Goal: Task Accomplishment & Management: Use online tool/utility

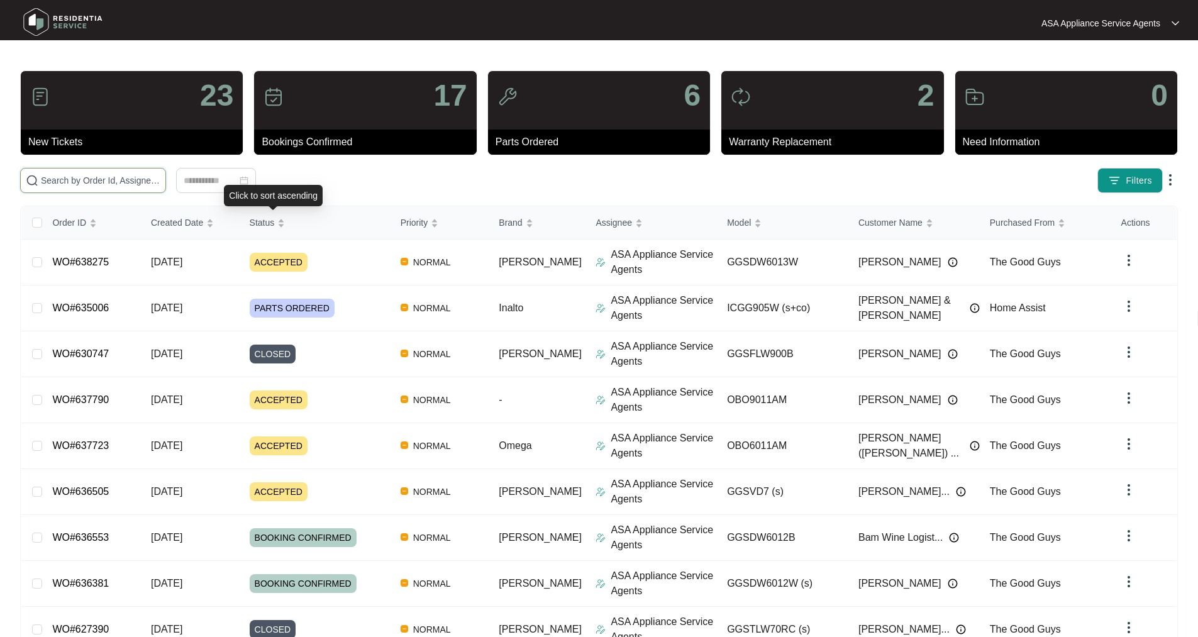
click at [160, 175] on input "text" at bounding box center [100, 181] width 119 height 14
paste input "WO#635323"
type input "WO#635323"
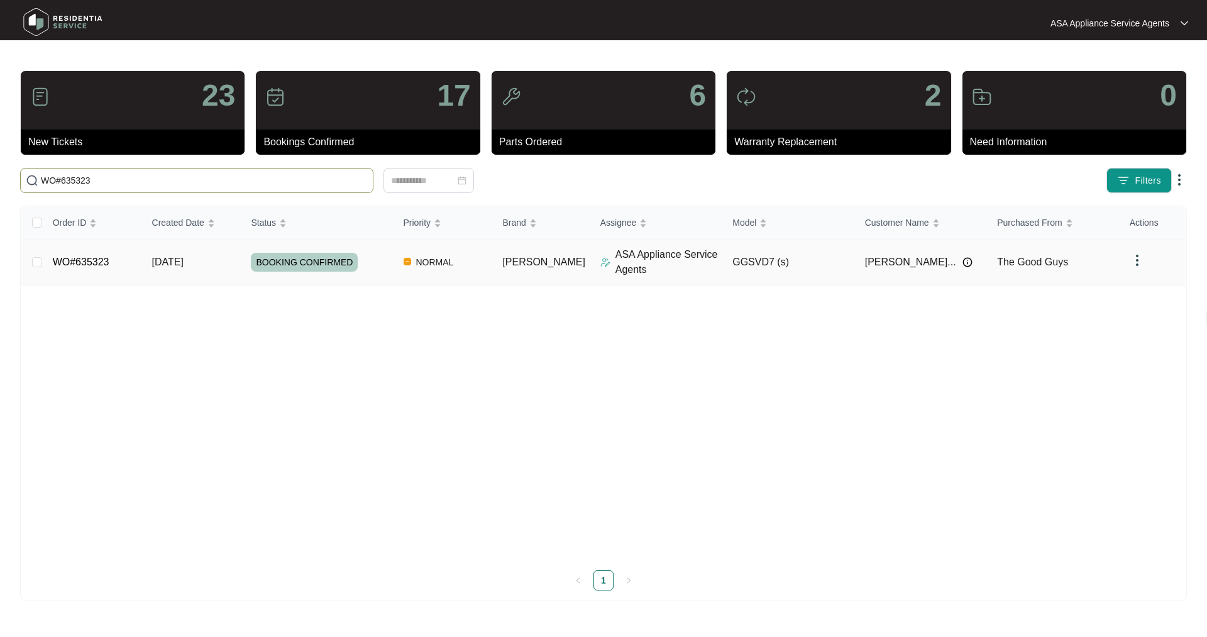
click at [83, 265] on link "WO#635323" at bounding box center [81, 262] width 57 height 11
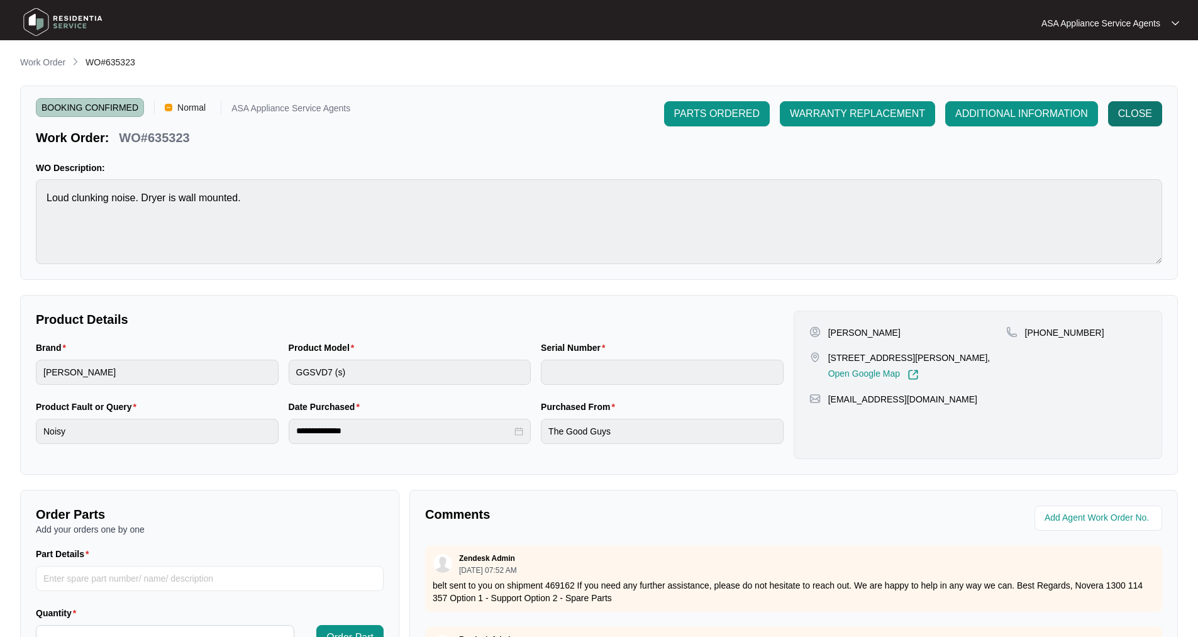
click at [1142, 116] on span "CLOSE" at bounding box center [1135, 113] width 34 height 15
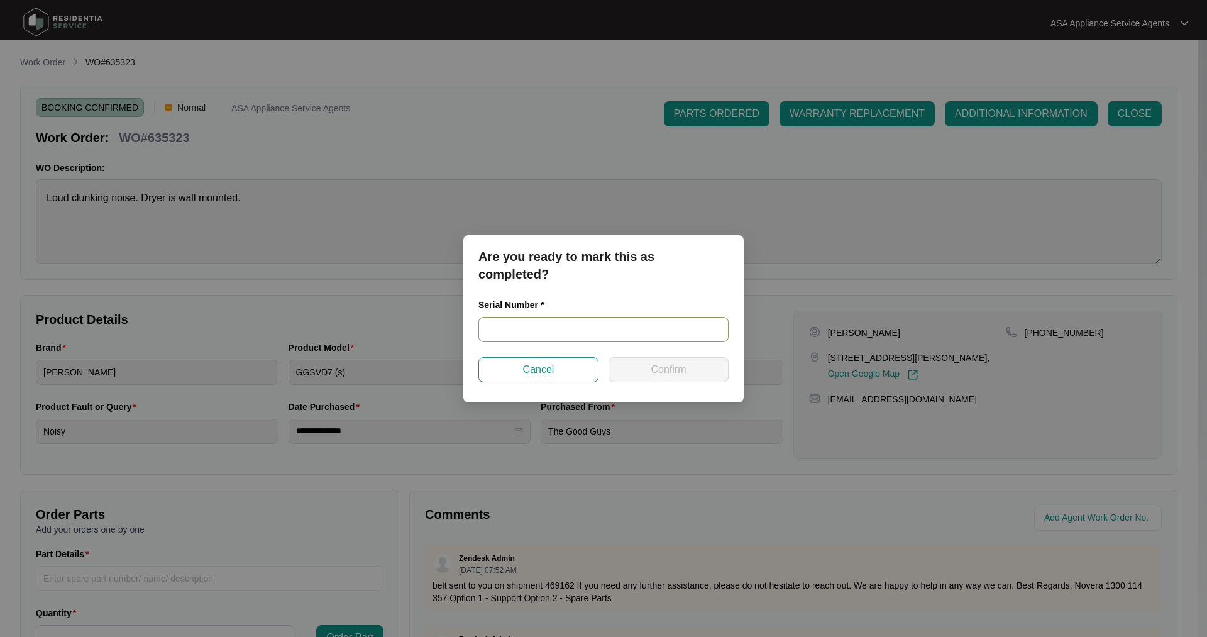
click at [574, 324] on input "text" at bounding box center [604, 329] width 250 height 25
paste input "541Q726680149225L00198"
type input "541Q726680149225L00198"
click at [689, 377] on button "Confirm" at bounding box center [669, 369] width 120 height 25
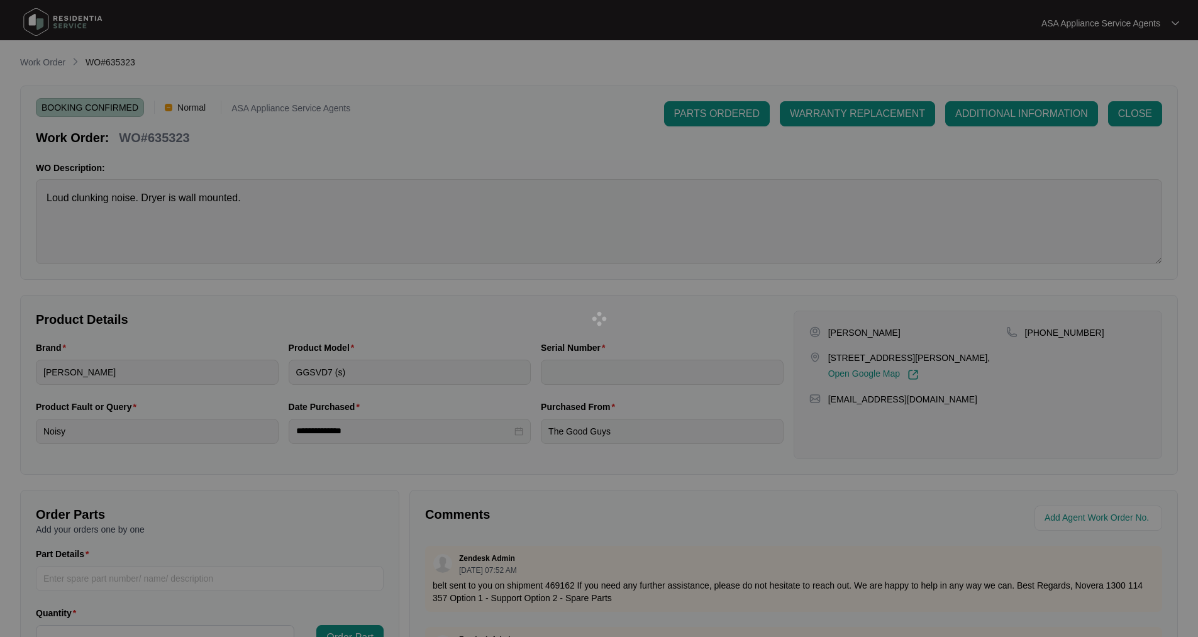
type input "541Q726680149225L00198"
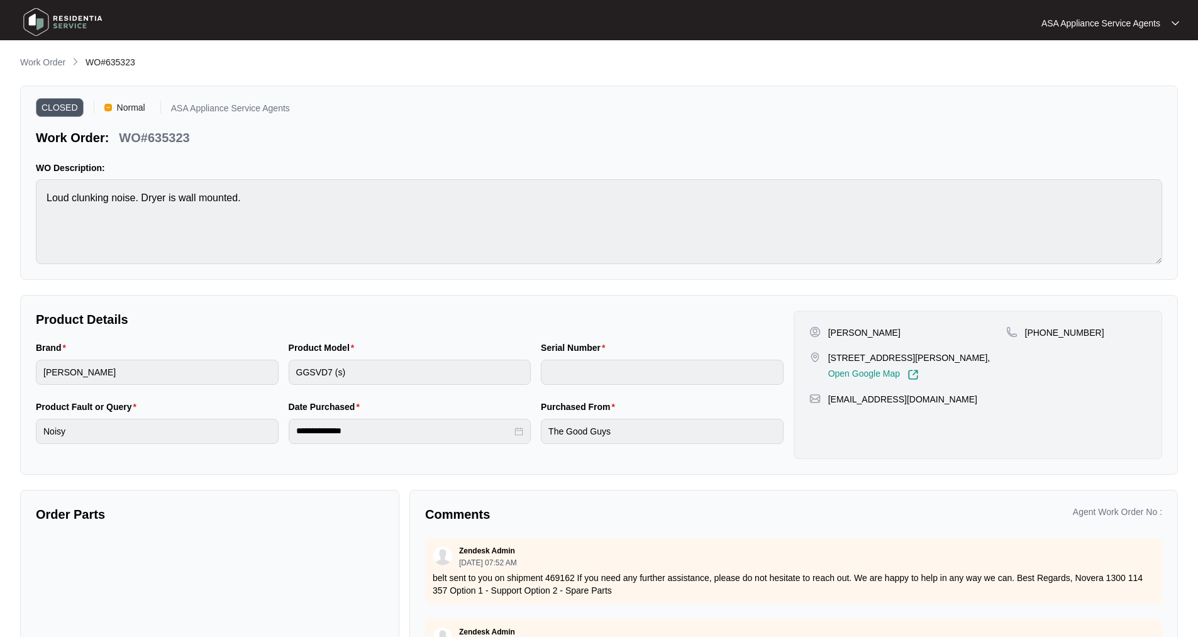
click at [33, 21] on img at bounding box center [63, 22] width 88 height 38
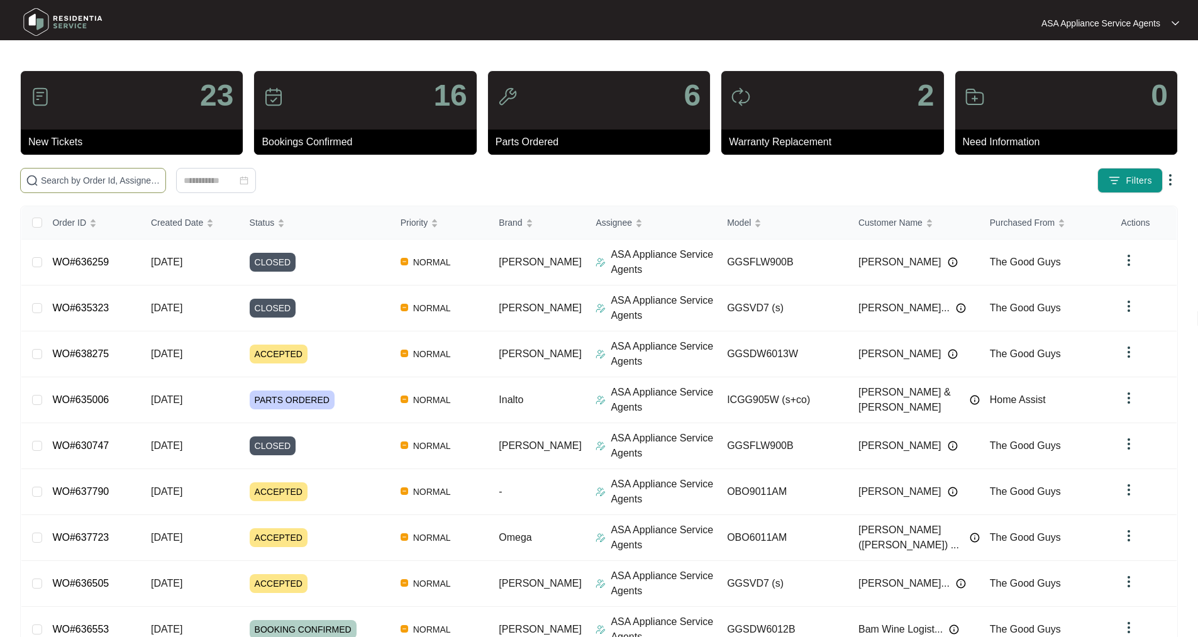
click at [113, 188] on span at bounding box center [93, 180] width 146 height 25
paste input "636381"
type input "636381"
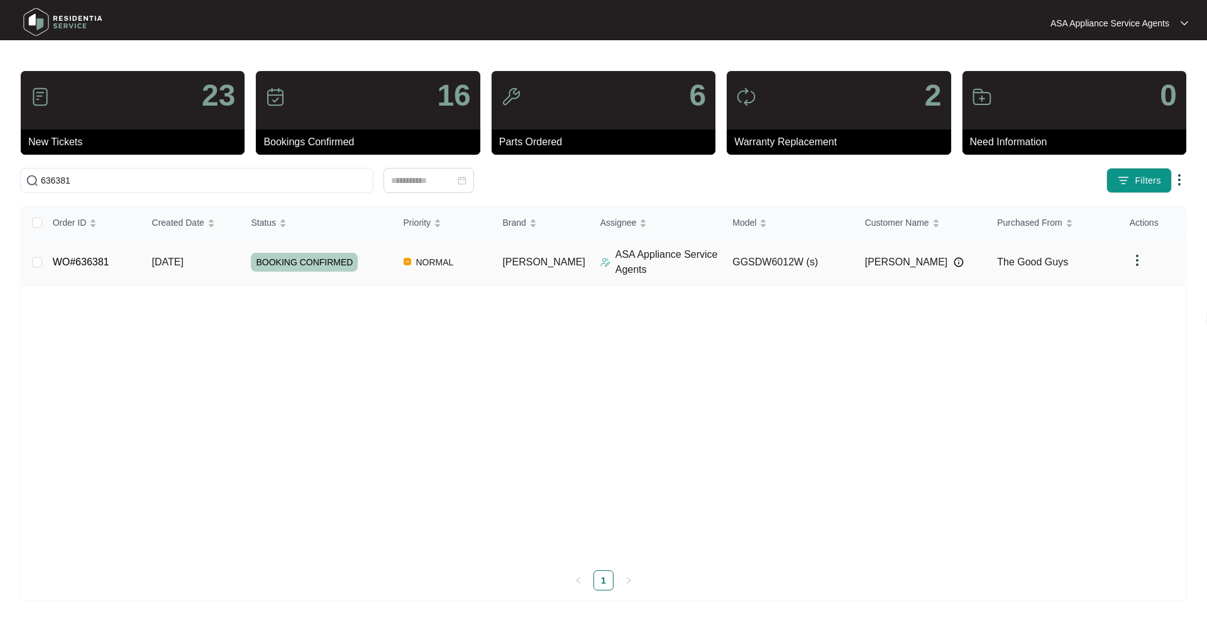
click at [70, 272] on td "WO#636381" at bounding box center [92, 263] width 99 height 46
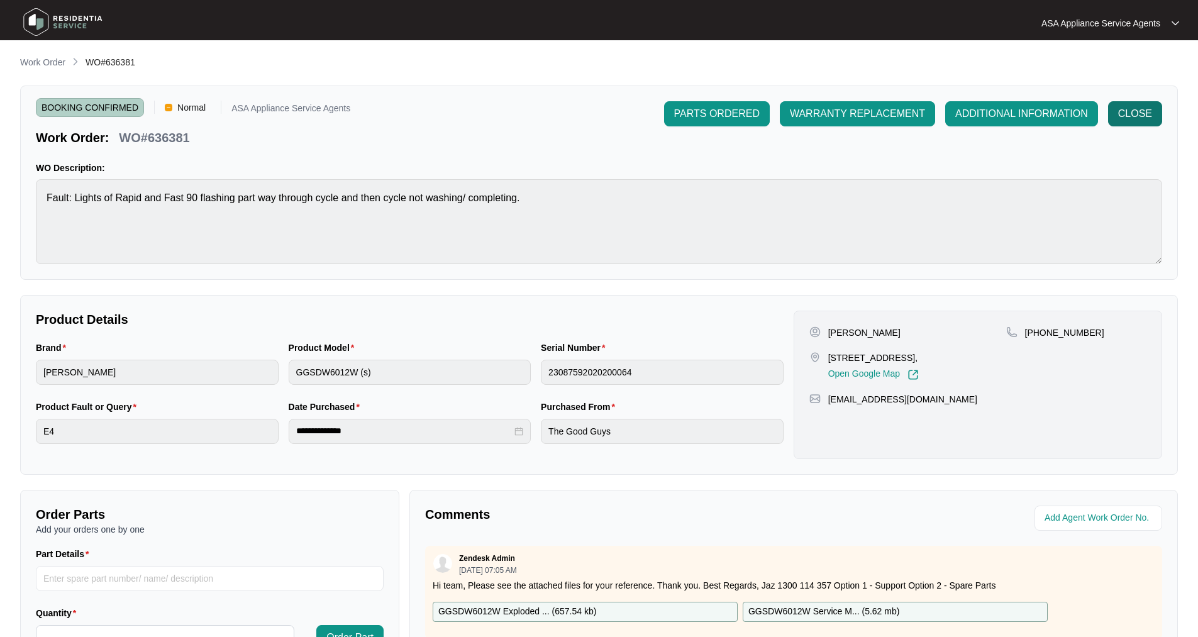
click at [1128, 112] on span "CLOSE" at bounding box center [1135, 113] width 34 height 15
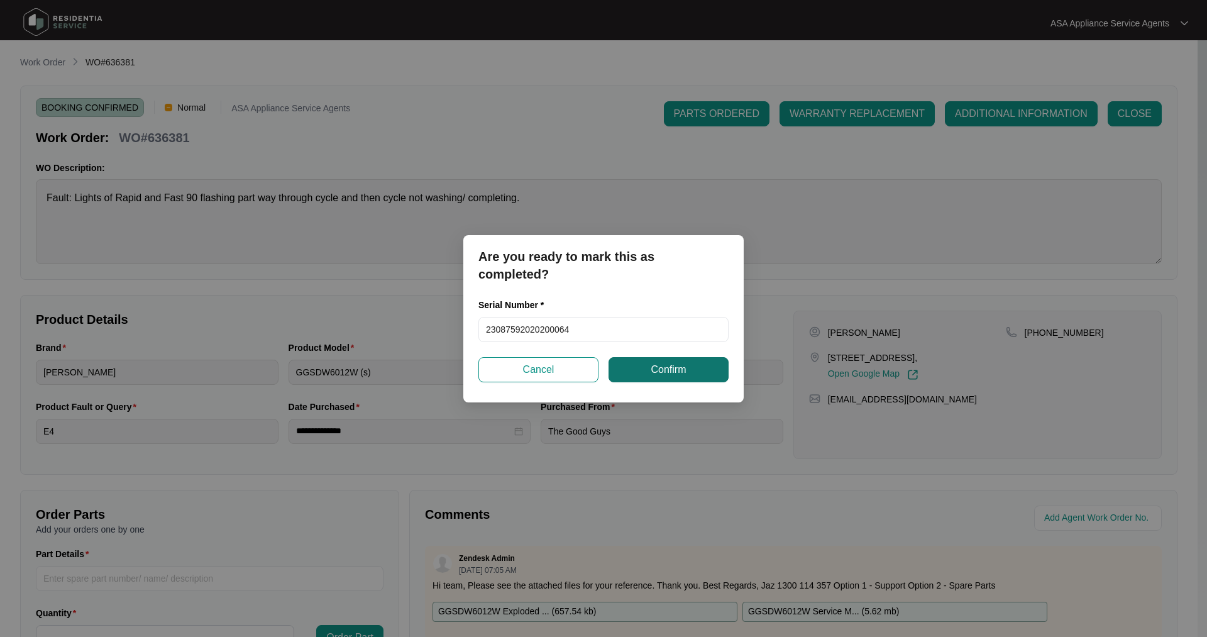
click at [635, 372] on button "Confirm" at bounding box center [669, 369] width 120 height 25
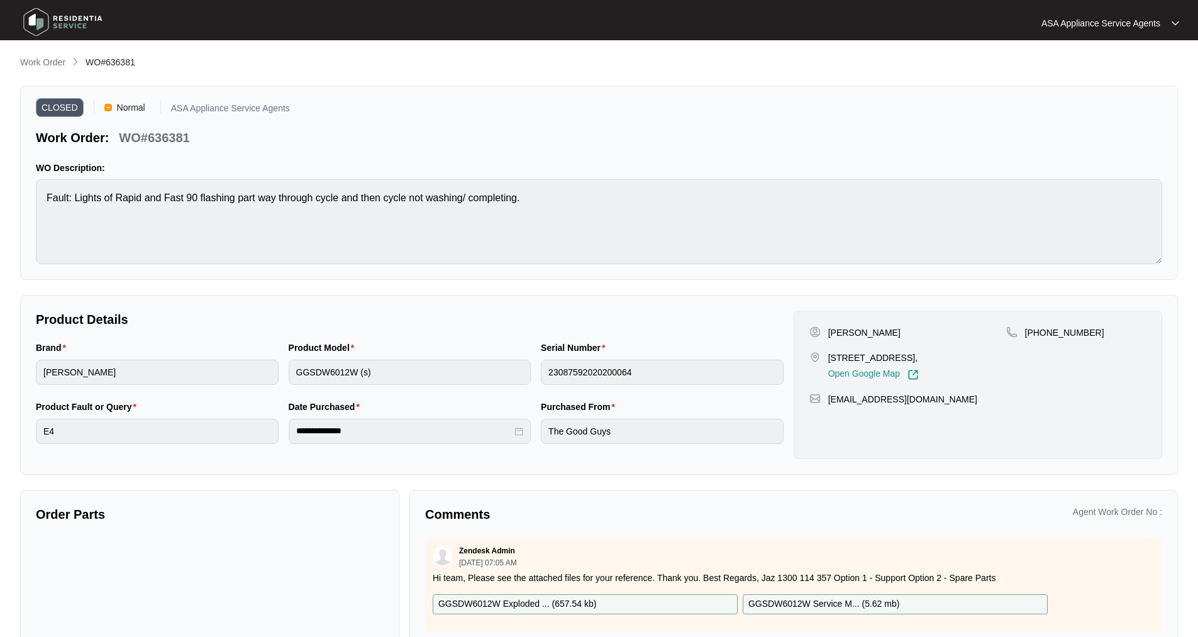
click at [43, 21] on img at bounding box center [63, 22] width 88 height 38
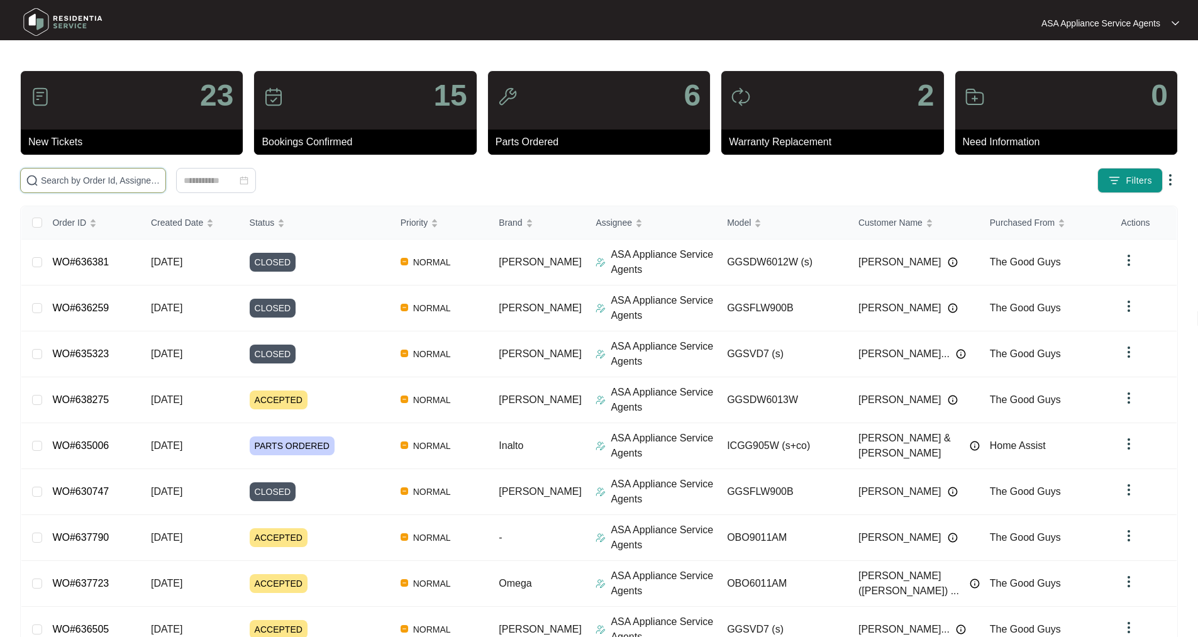
click at [160, 175] on input "text" at bounding box center [100, 181] width 119 height 14
paste input "WO#636505"
type input "WO#636505"
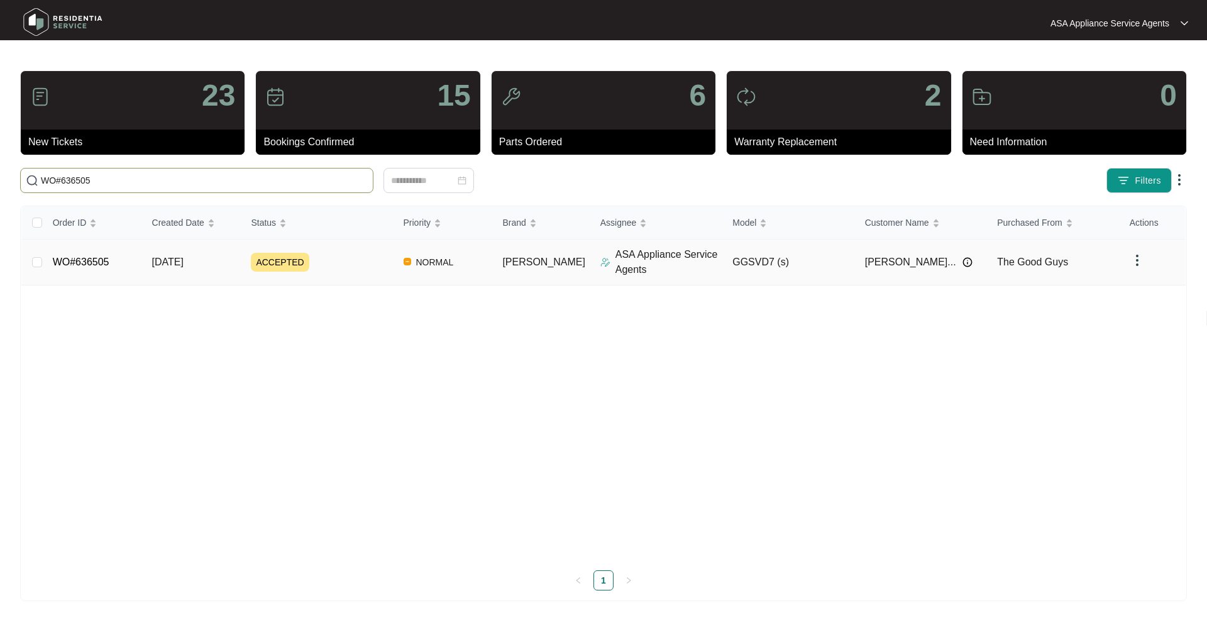
click at [70, 269] on td "WO#636505" at bounding box center [92, 263] width 99 height 46
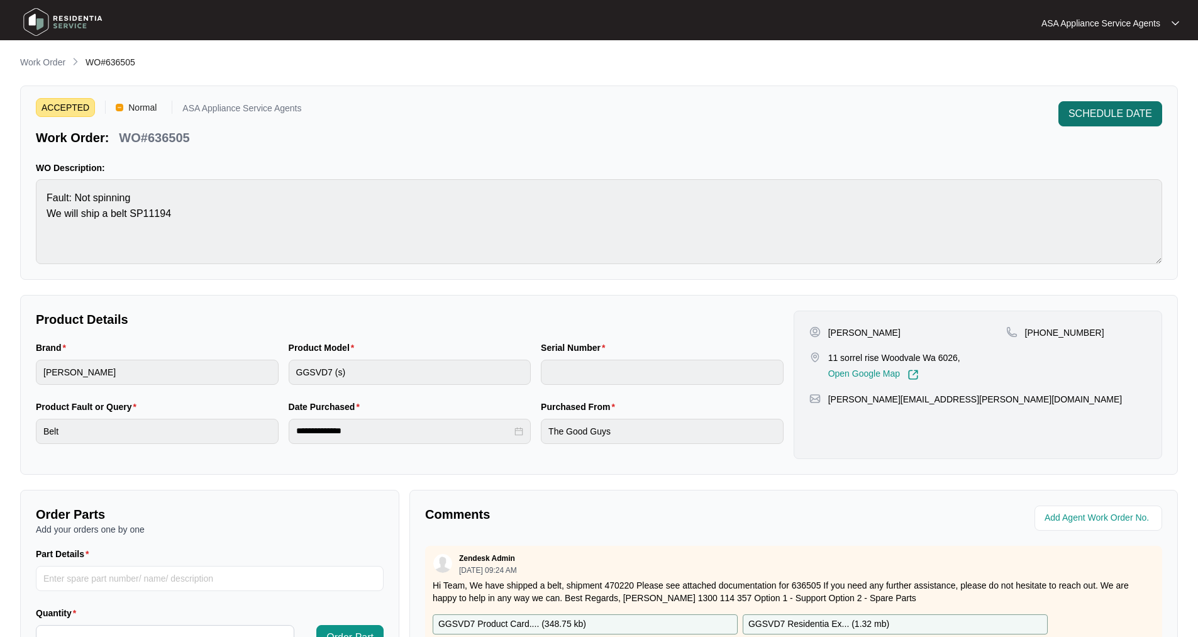
click at [1121, 116] on span "SCHEDULE DATE" at bounding box center [1110, 113] width 84 height 15
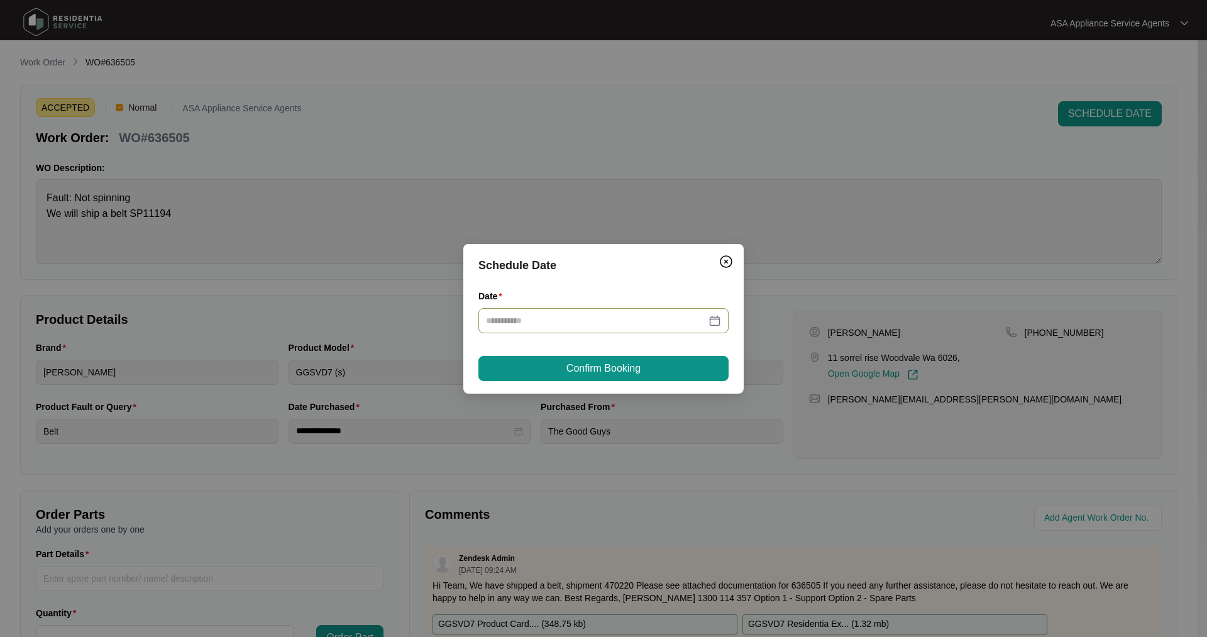
click at [711, 323] on div at bounding box center [603, 321] width 235 height 14
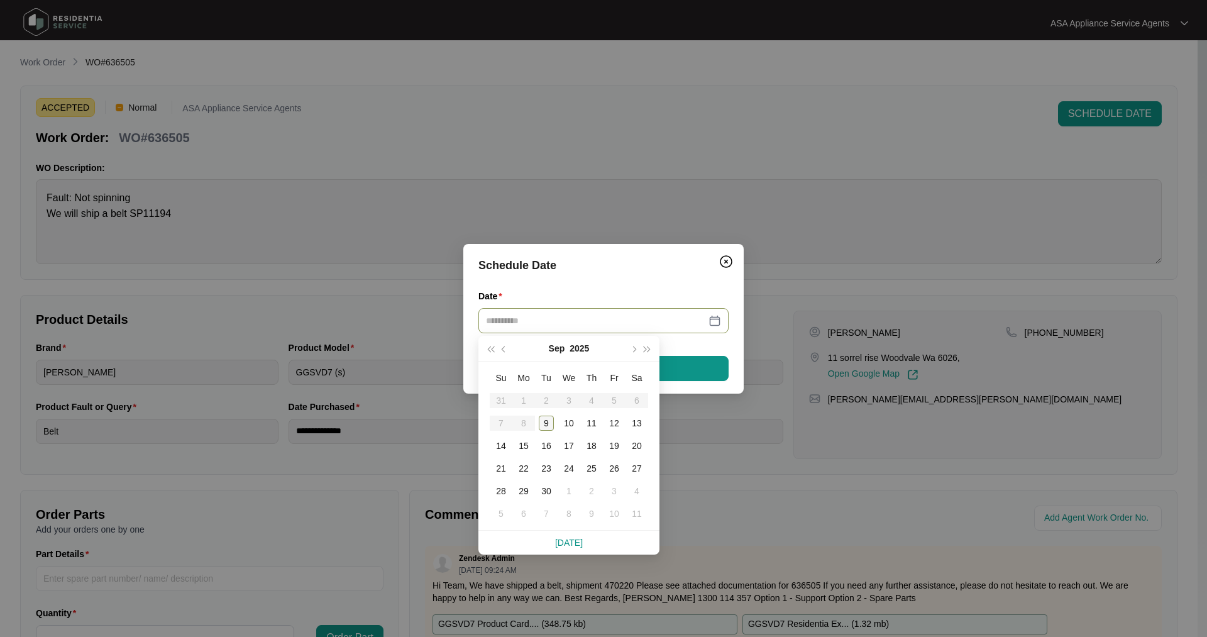
type input "**********"
click at [550, 423] on div "9" at bounding box center [546, 423] width 15 height 15
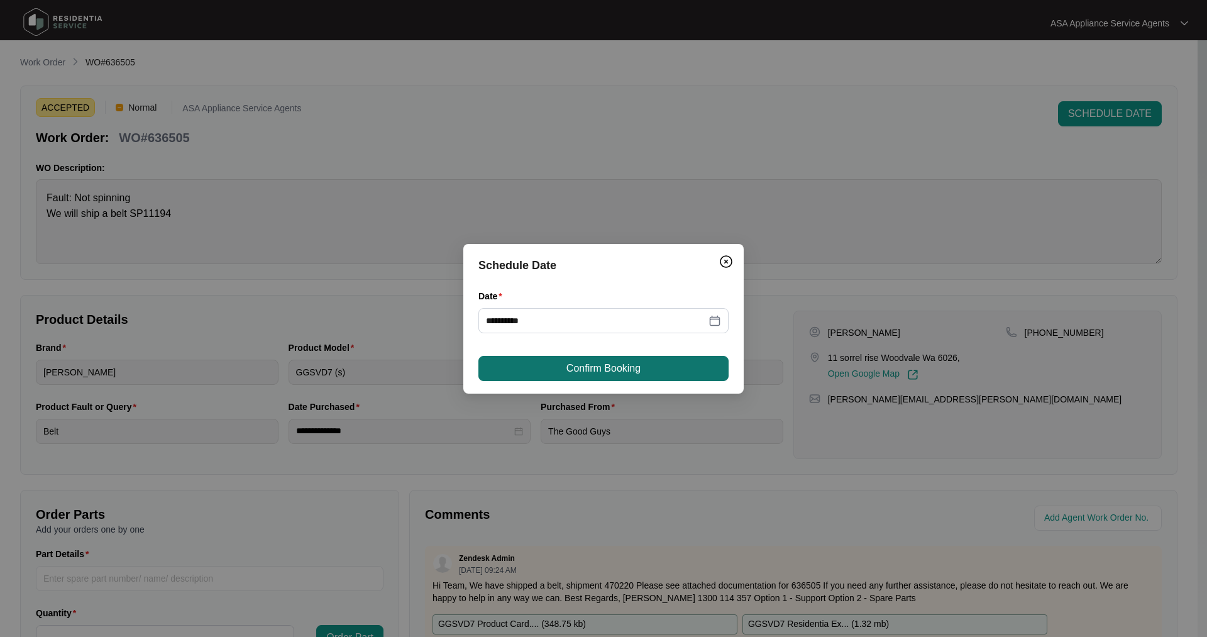
click at [560, 369] on button "Confirm Booking" at bounding box center [604, 368] width 250 height 25
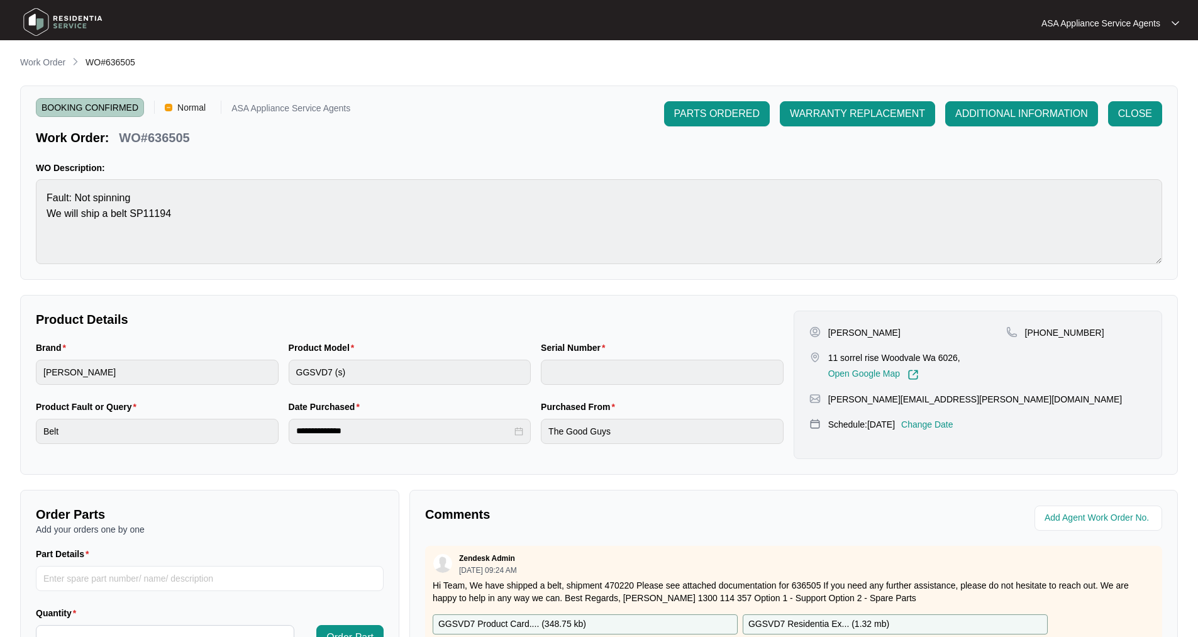
click at [36, 23] on img at bounding box center [63, 22] width 88 height 38
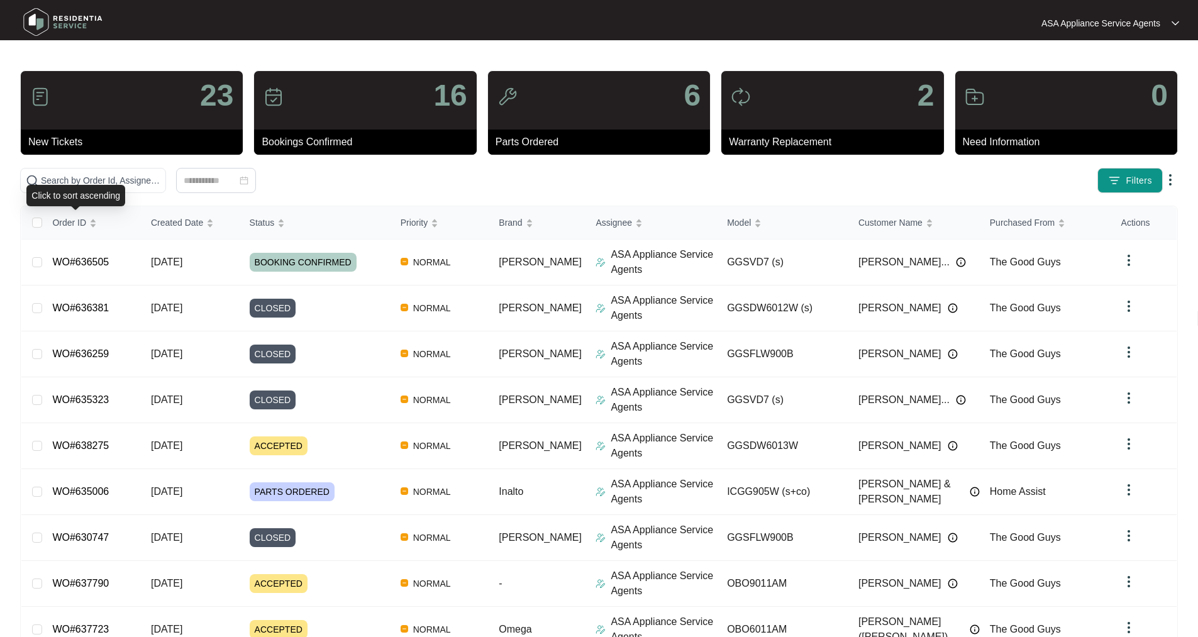
click at [106, 189] on div "Click to sort ascending" at bounding box center [75, 195] width 99 height 21
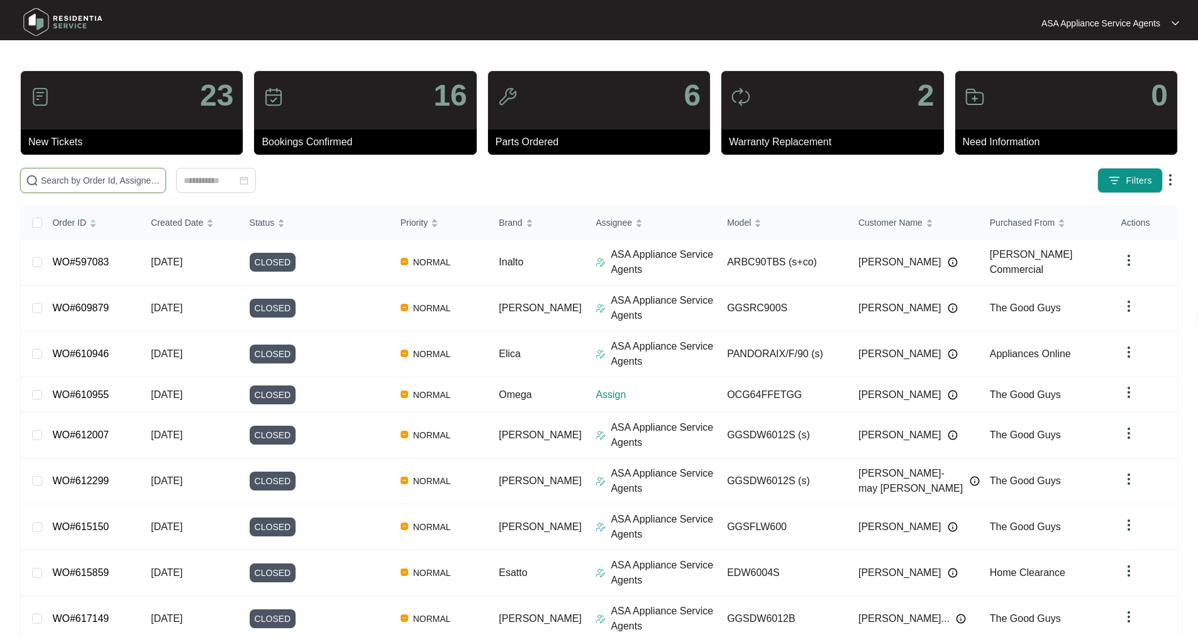
click at [144, 179] on input "text" at bounding box center [100, 181] width 119 height 14
paste input "WO#636505"
type input "WO#636505"
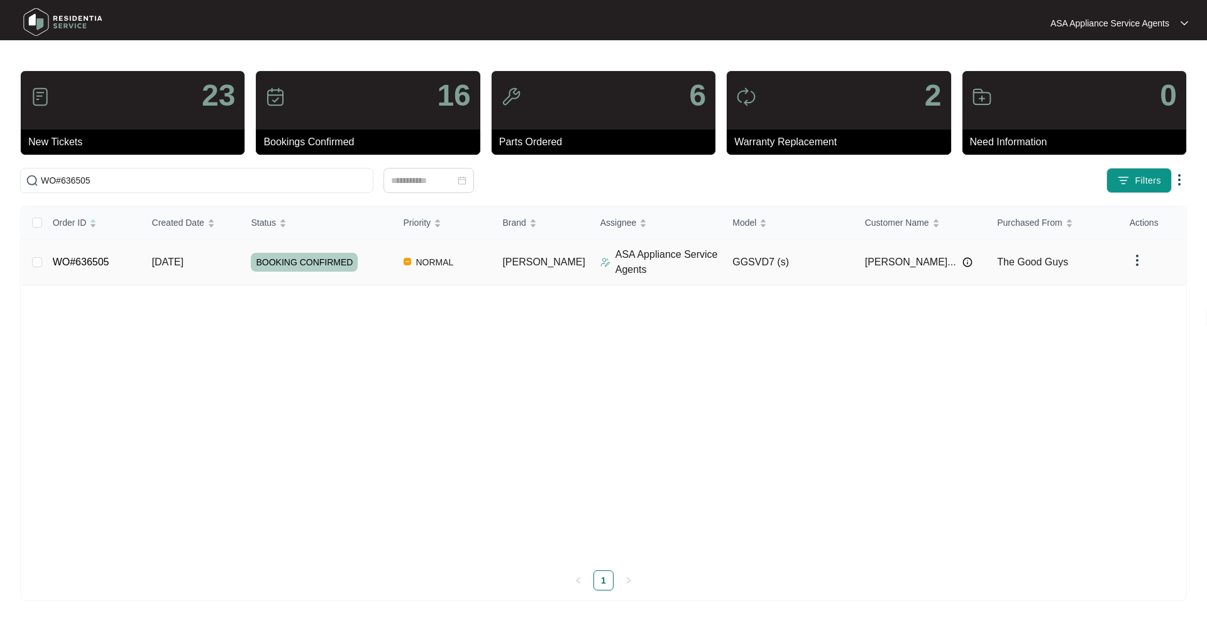
click at [89, 258] on link "WO#636505" at bounding box center [81, 262] width 57 height 11
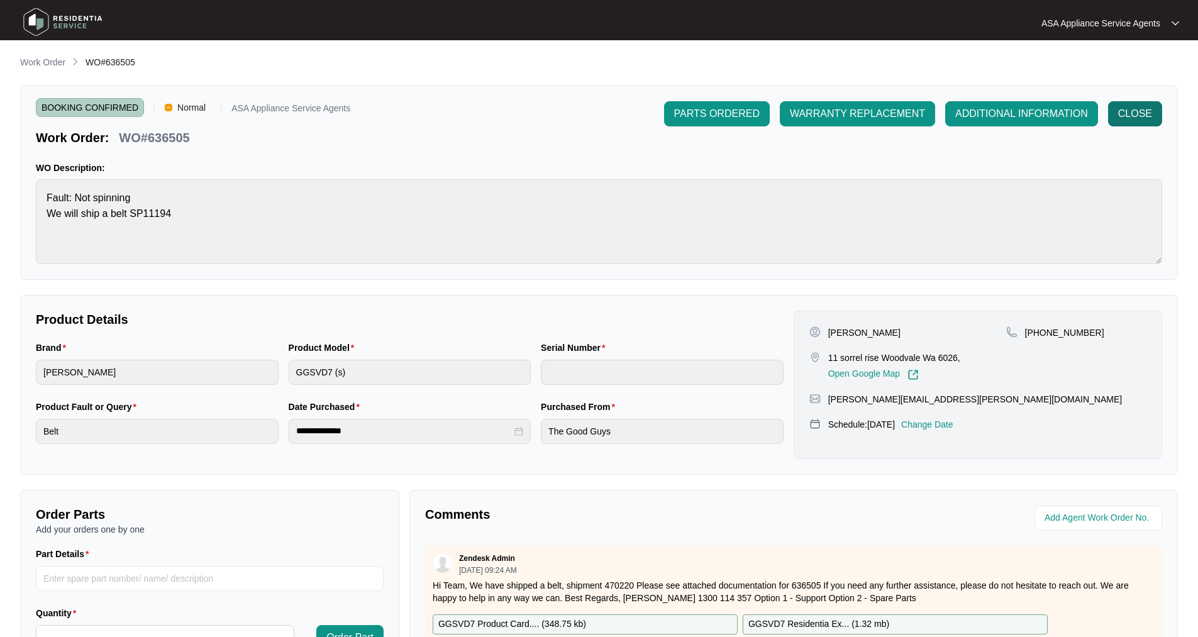
click at [1157, 109] on button "CLOSE" at bounding box center [1135, 113] width 54 height 25
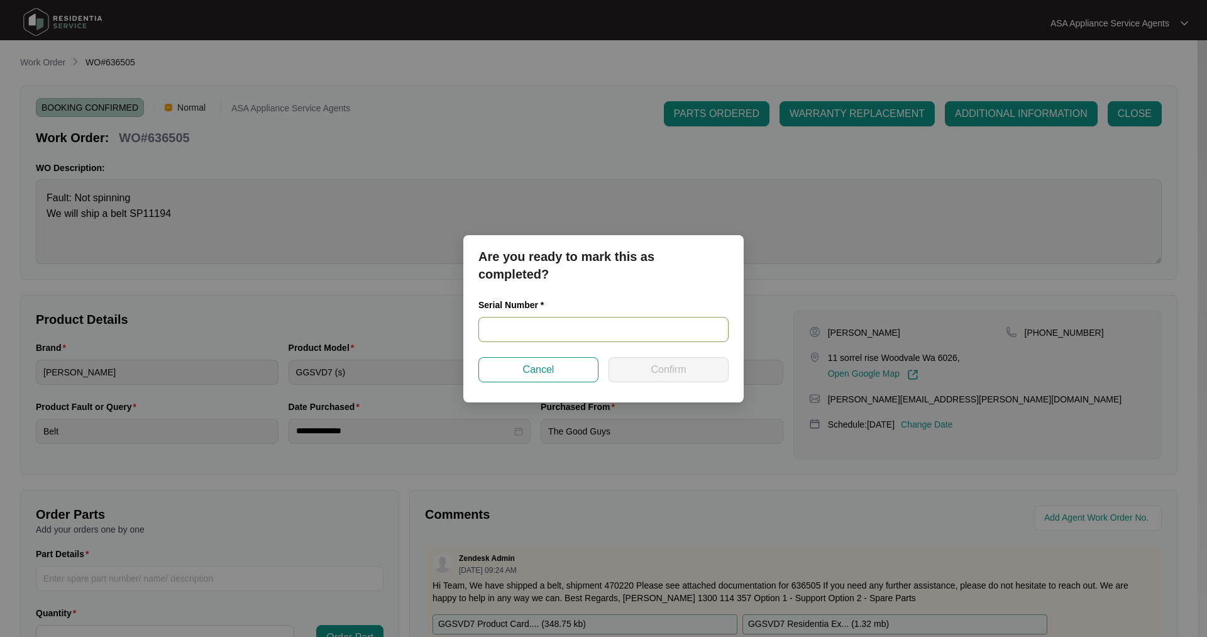
click at [599, 329] on input "text" at bounding box center [604, 329] width 250 height 25
paste input "541N536590143205L00108"
type input "541N536590143205L00108"
click at [646, 363] on button "Confirm" at bounding box center [669, 369] width 120 height 25
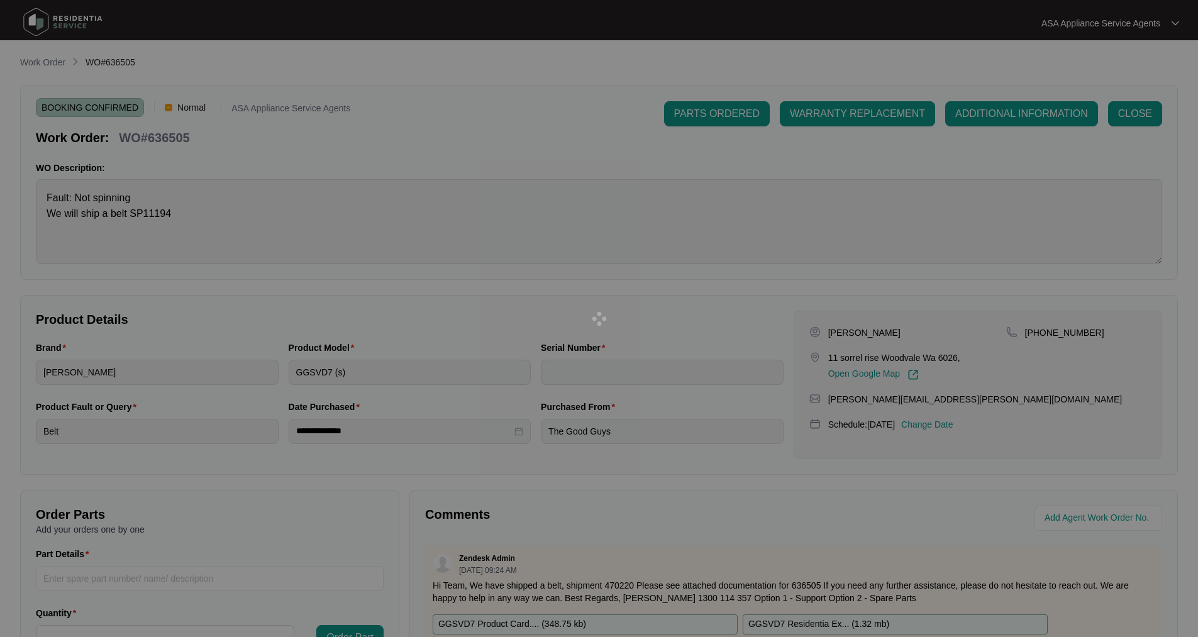
type input "541N536590143205L00108"
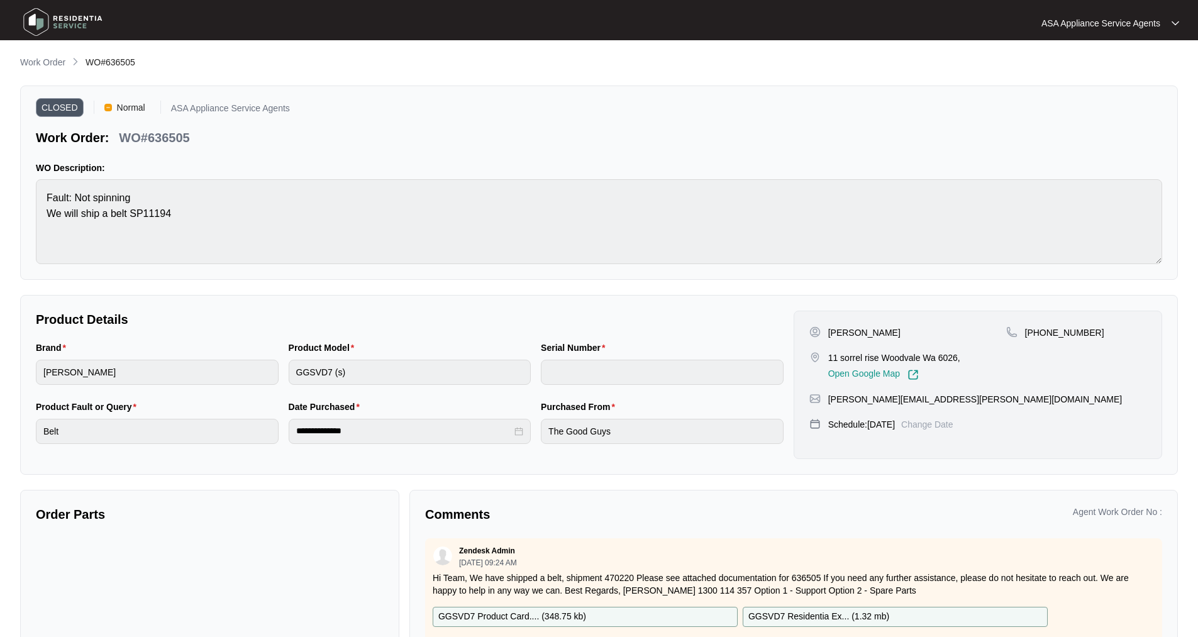
click at [36, 26] on img at bounding box center [63, 22] width 88 height 38
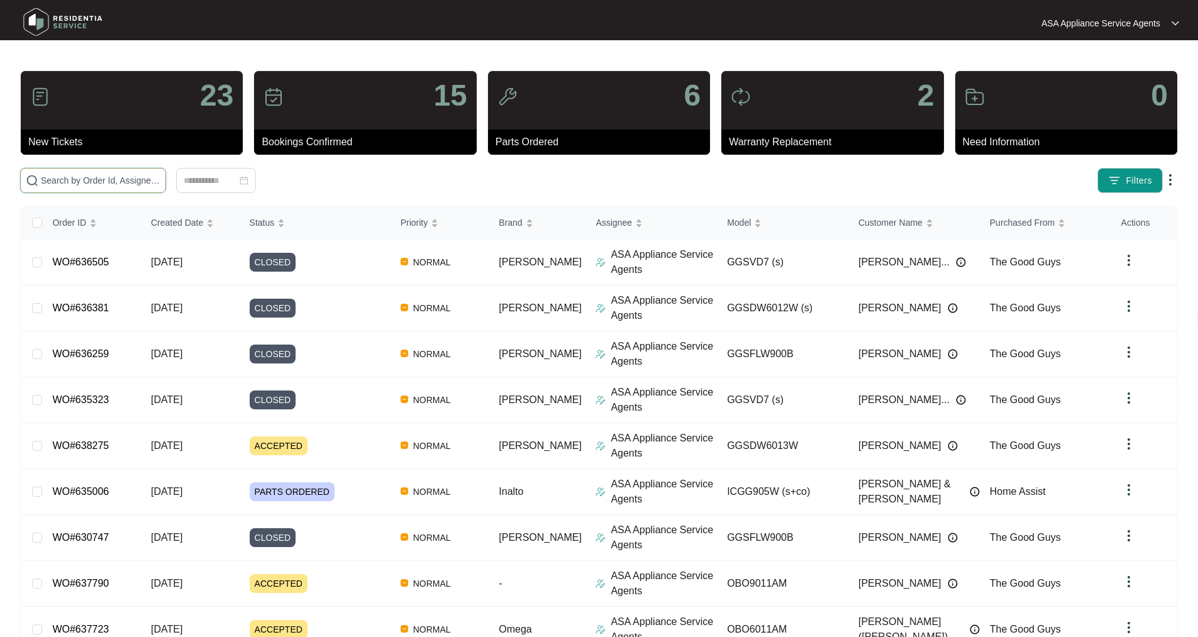
click at [150, 183] on input "text" at bounding box center [100, 181] width 119 height 14
paste input "636505"
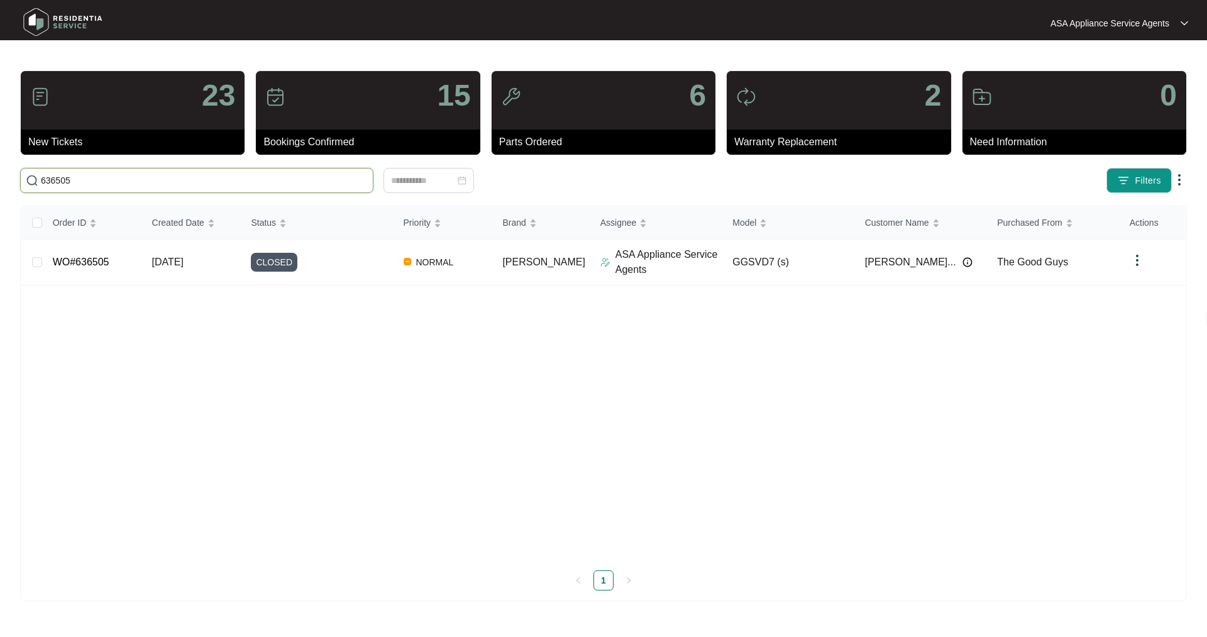
click at [67, 179] on input "636505" at bounding box center [204, 181] width 327 height 14
drag, startPoint x: 70, startPoint y: 179, endPoint x: 9, endPoint y: 179, distance: 61.6
click at [9, 179] on main "23 New Tickets 15 Bookings Confirmed 6 Parts Ordered 2 Warranty Replacement 0 N…" at bounding box center [603, 318] width 1207 height 637
paste input "53"
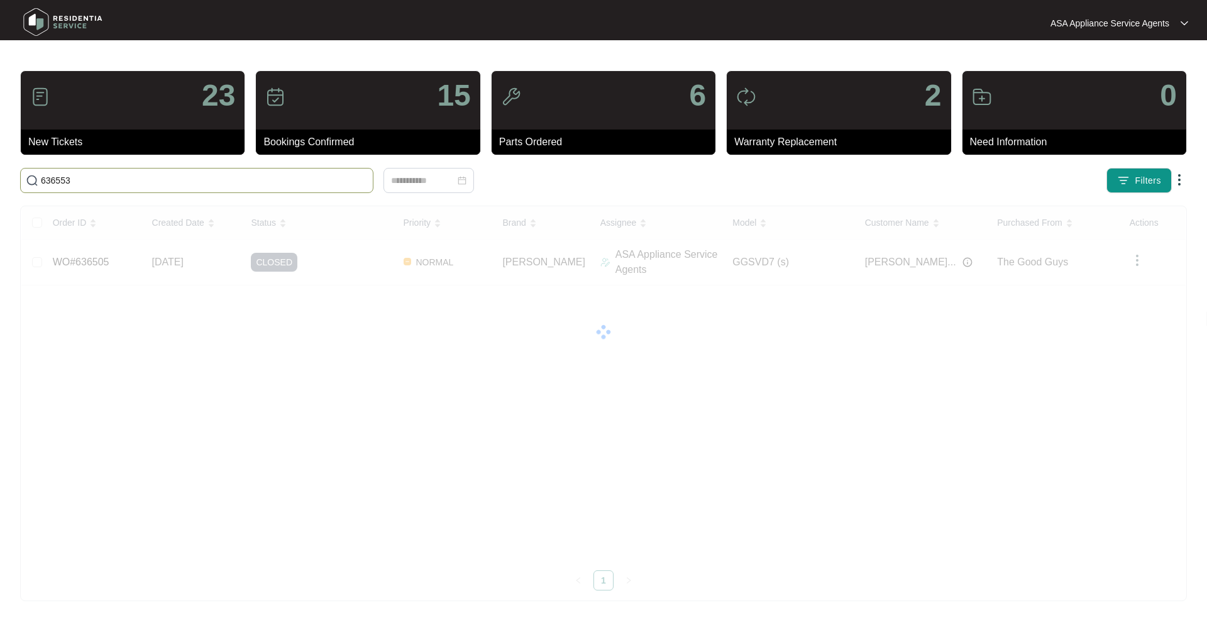
type input "636553"
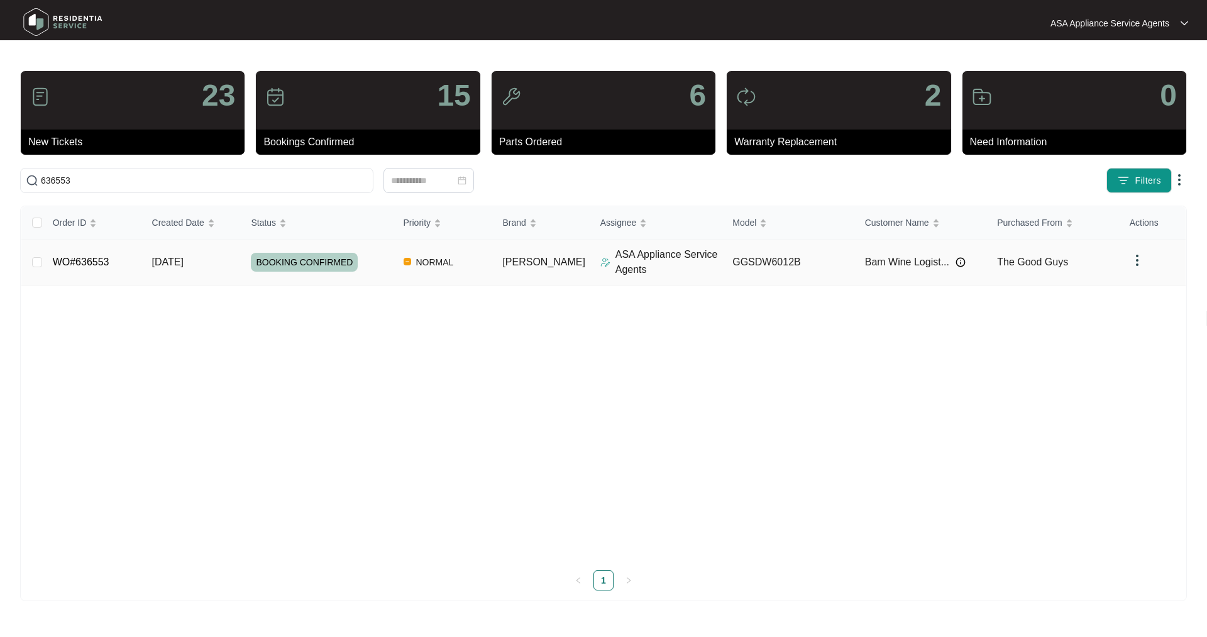
click at [94, 265] on div "Order ID Created Date Status Priority Brand Assignee Model Customer Name Purcha…" at bounding box center [603, 398] width 1165 height 384
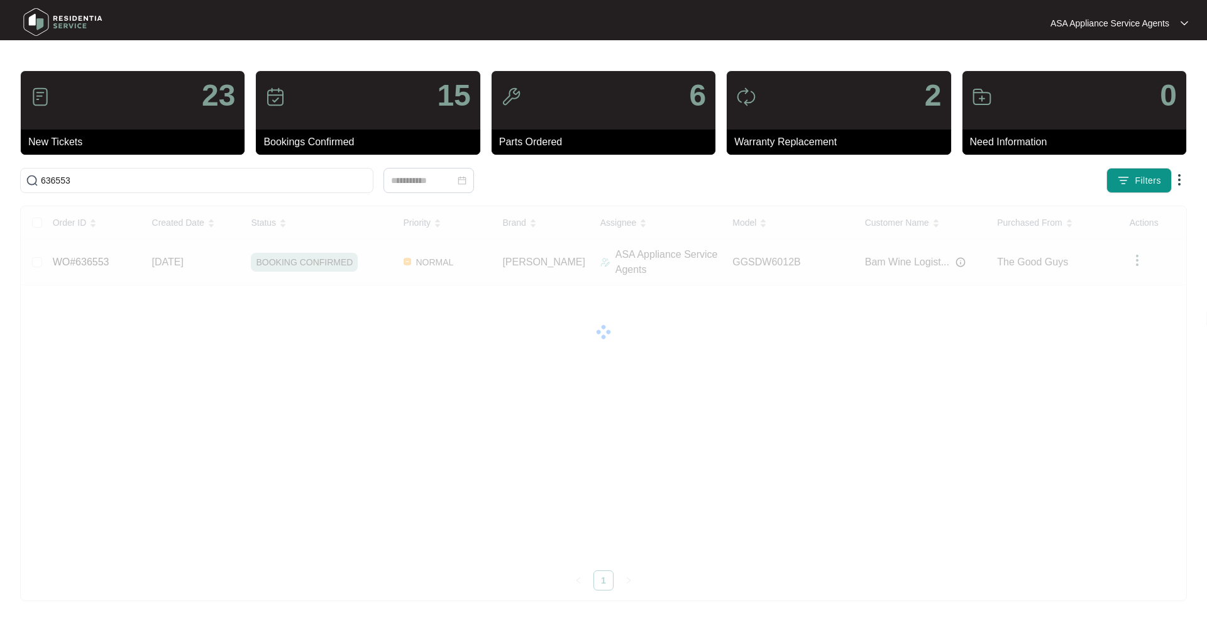
click at [69, 267] on link "WO#636553" at bounding box center [81, 262] width 57 height 11
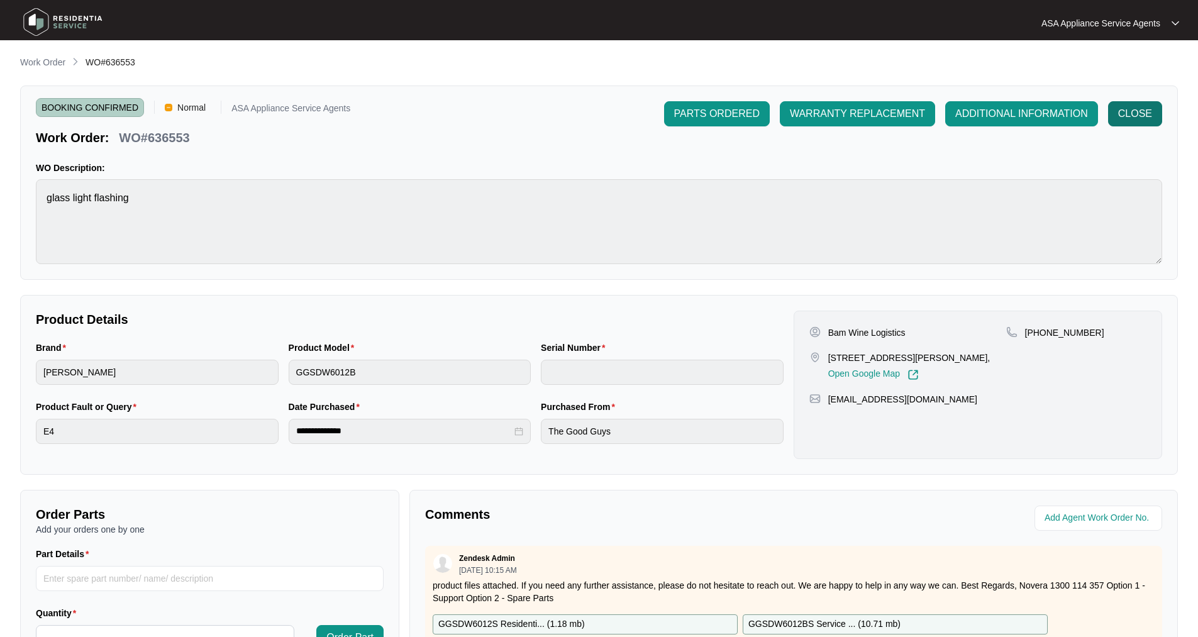
click at [1146, 114] on span "CLOSE" at bounding box center [1135, 113] width 34 height 15
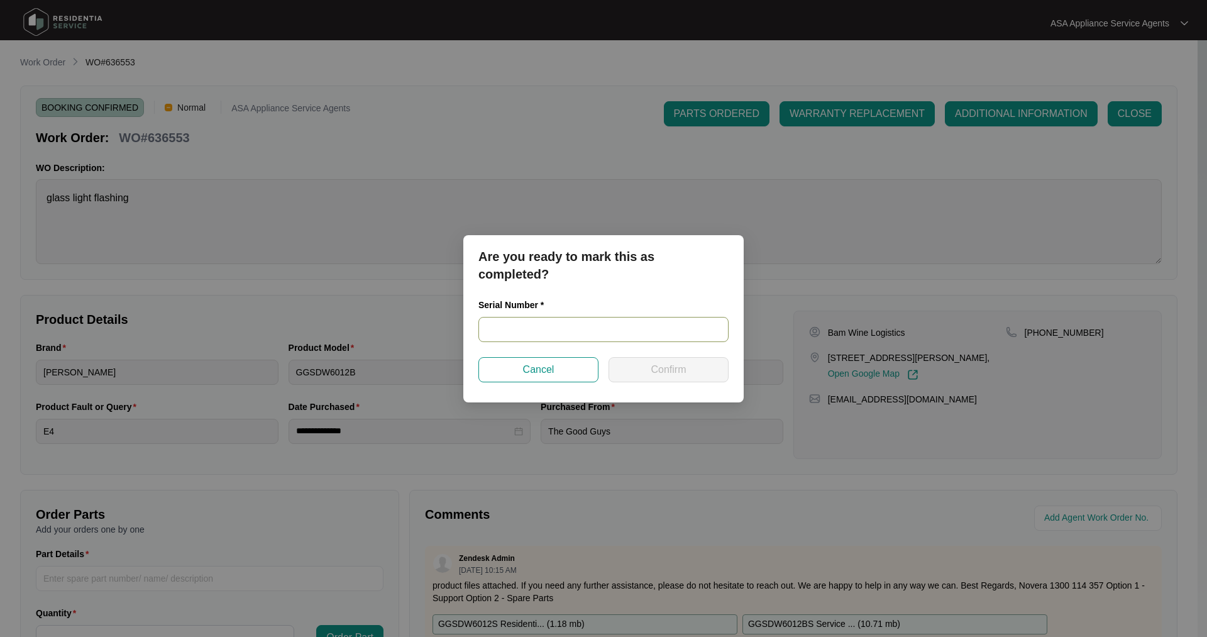
click at [546, 330] on input "text" at bounding box center [604, 329] width 250 height 25
paste input "24037726040100012"
type input "24037726040100012"
click at [663, 373] on span "Confirm" at bounding box center [668, 369] width 35 height 15
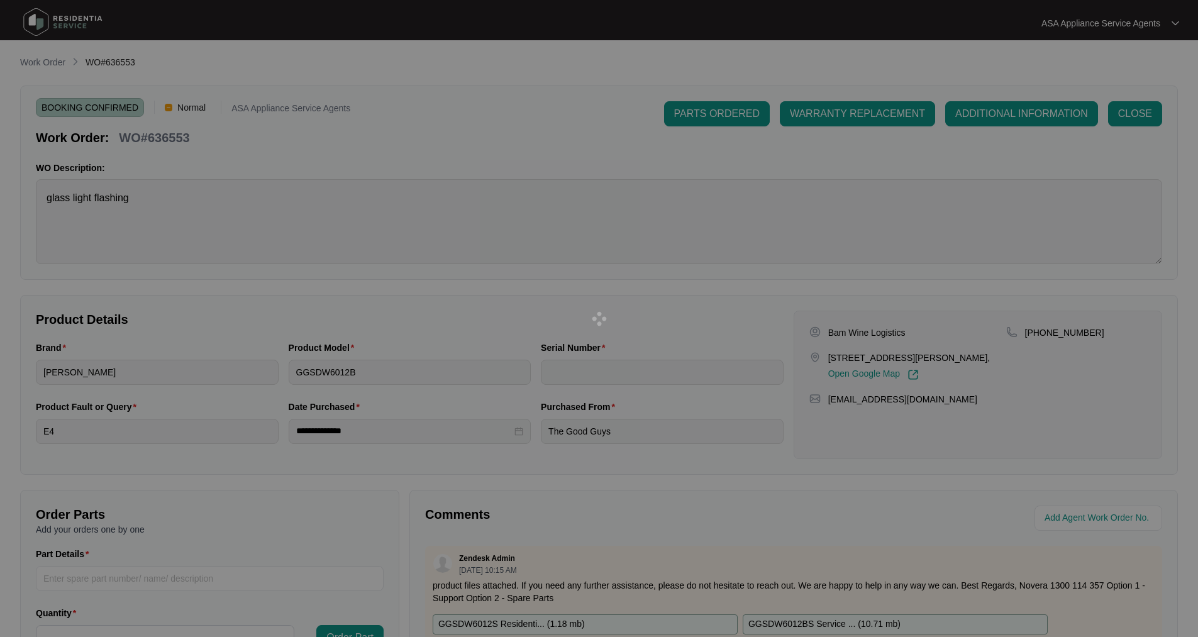
type input "24037726040100012"
